Goal: Task Accomplishment & Management: Use online tool/utility

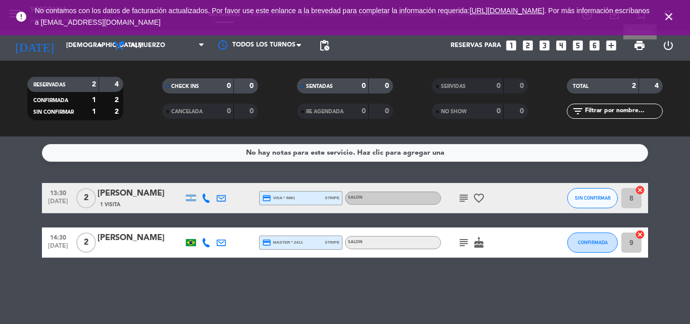
click at [643, 39] on span "print" at bounding box center [639, 45] width 12 height 12
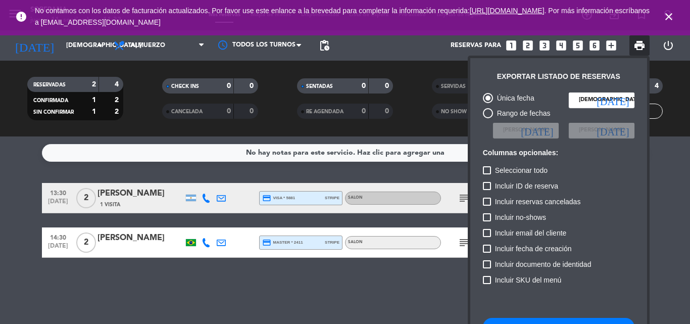
click at [535, 170] on span "Seleccionar todo" at bounding box center [521, 170] width 52 height 12
click at [487, 174] on input "Seleccionar todo" at bounding box center [486, 174] width 1 height 1
checkbox input "true"
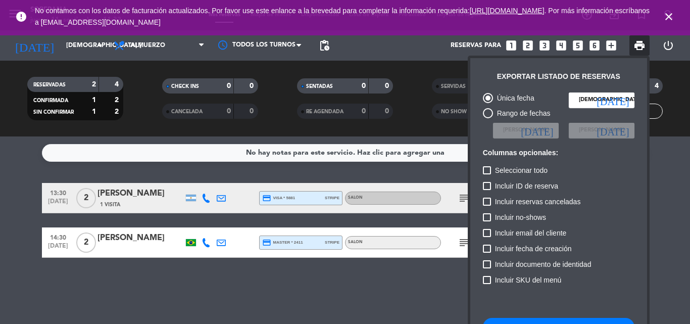
checkbox input "true"
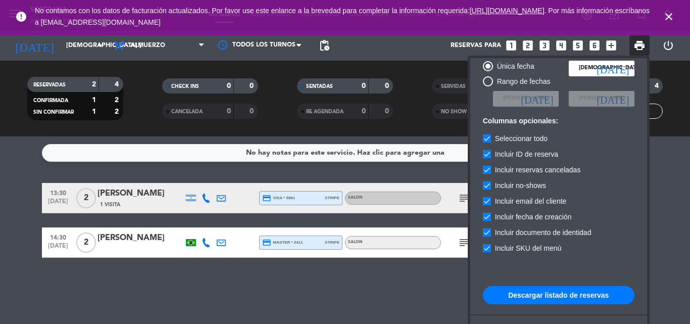
scroll to position [62, 0]
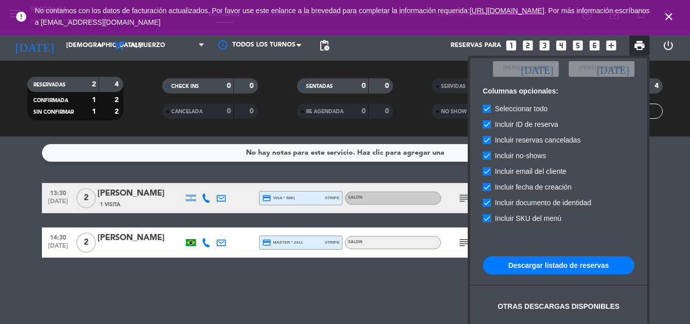
click at [568, 265] on button "Descargar listado de reservas" at bounding box center [558, 265] width 151 height 18
click at [638, 45] on span "print" at bounding box center [639, 45] width 12 height 12
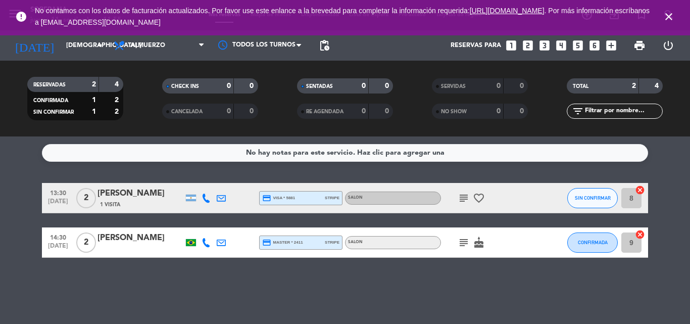
click at [477, 246] on icon "cake" at bounding box center [478, 242] width 12 height 12
click at [503, 243] on div "subject cake CUMPLEAÑOS" at bounding box center [486, 242] width 91 height 30
click at [477, 197] on icon "favorite_border" at bounding box center [478, 198] width 12 height 12
click at [481, 243] on icon "cake" at bounding box center [478, 242] width 12 height 12
click at [484, 261] on div "No hay notas para este servicio. Haz clic para agregar una 13:30 [DATE] 2 [PERS…" at bounding box center [345, 229] width 690 height 187
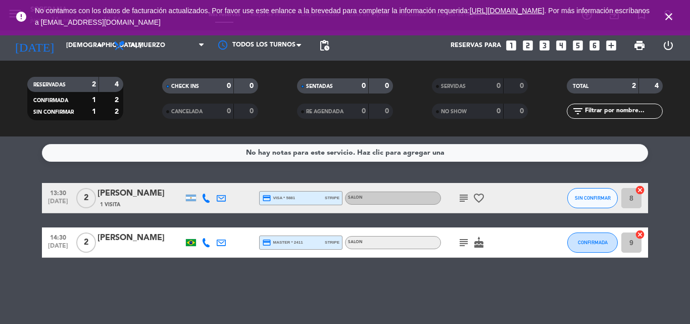
click at [483, 193] on icon "favorite_border" at bounding box center [478, 198] width 12 height 12
click at [489, 294] on div "No hay notas para este servicio. Haz clic para agregar una 13:30 [DATE] 2 [PERS…" at bounding box center [345, 229] width 690 height 187
click at [162, 235] on div "[PERSON_NAME]" at bounding box center [140, 237] width 86 height 13
